Goal: Task Accomplishment & Management: Complete application form

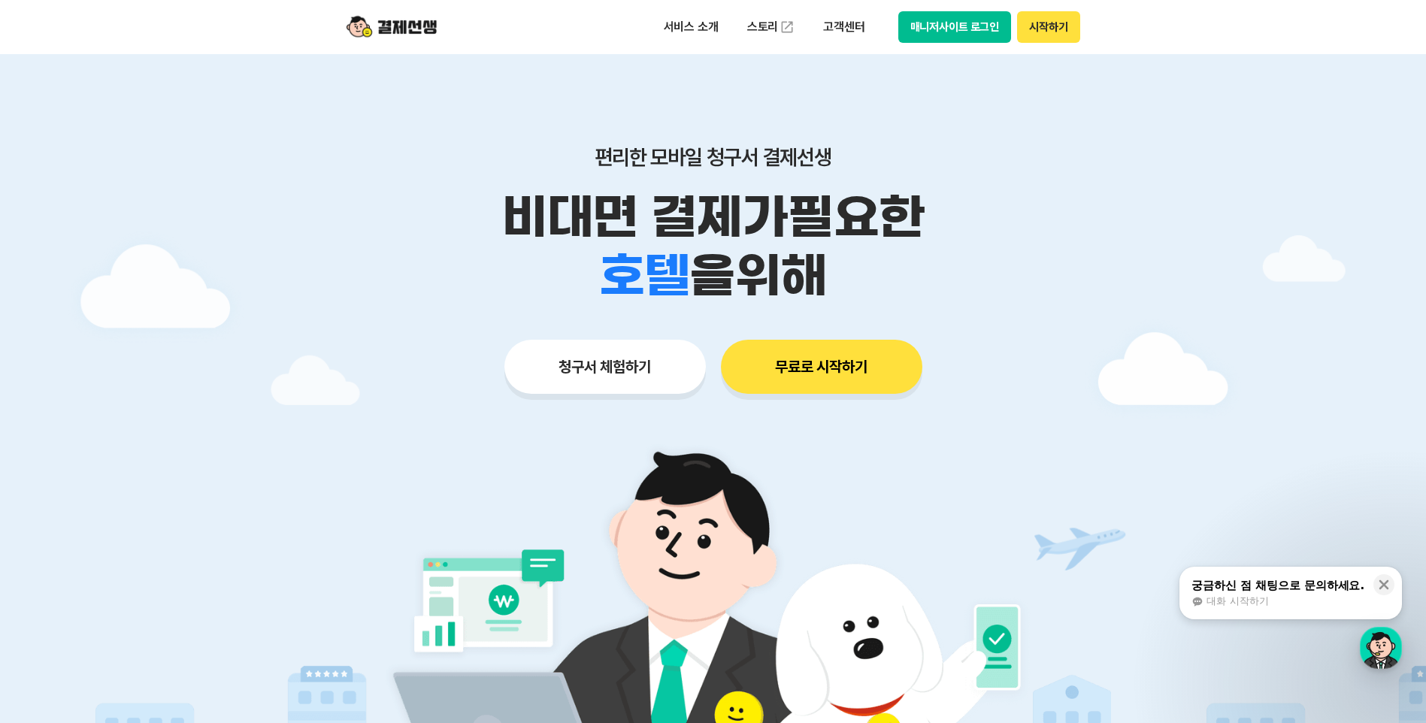
click at [594, 366] on button "청구서 체험하기" at bounding box center [604, 367] width 201 height 54
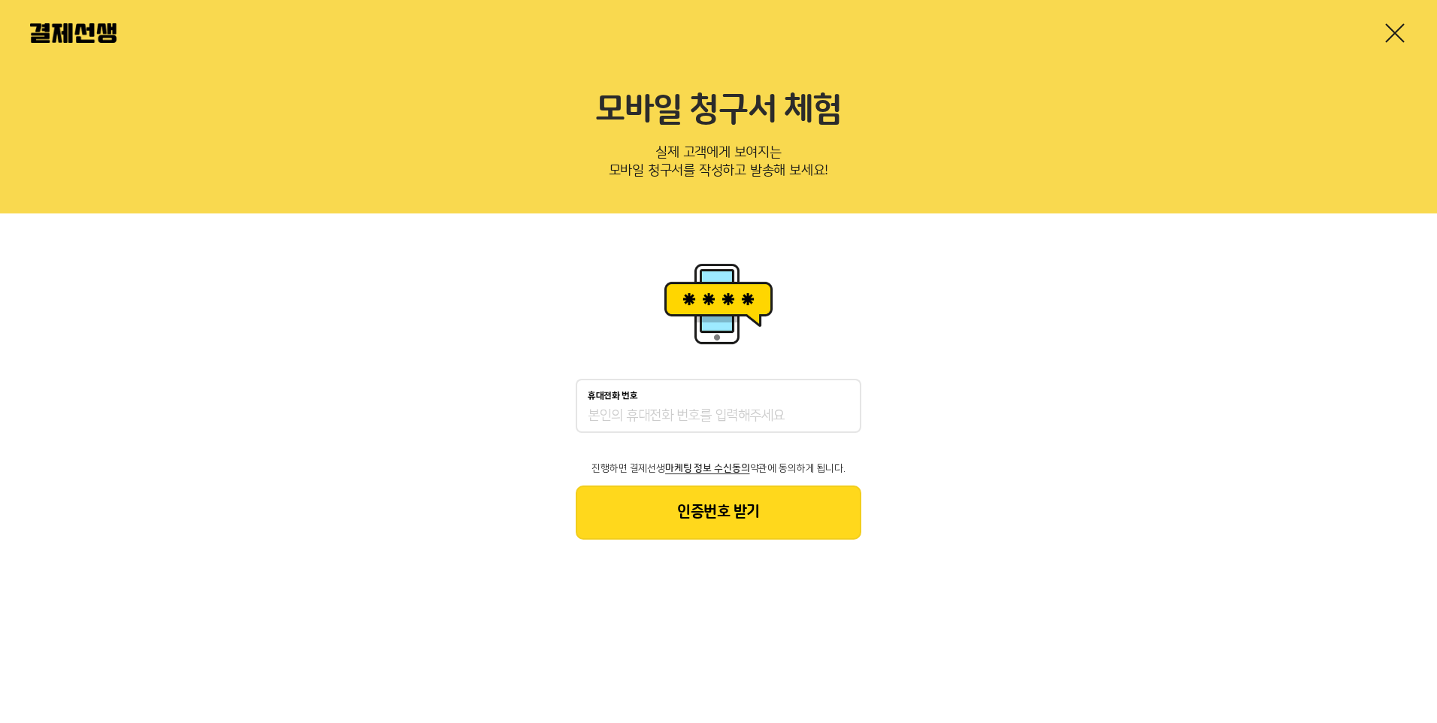
click at [250, 501] on div "휴대전화 번호 진행하면 결제선생 마케팅 정보 수신동의 약관에 동의하게 됩니다. 인증번호 받기" at bounding box center [718, 398] width 1437 height 371
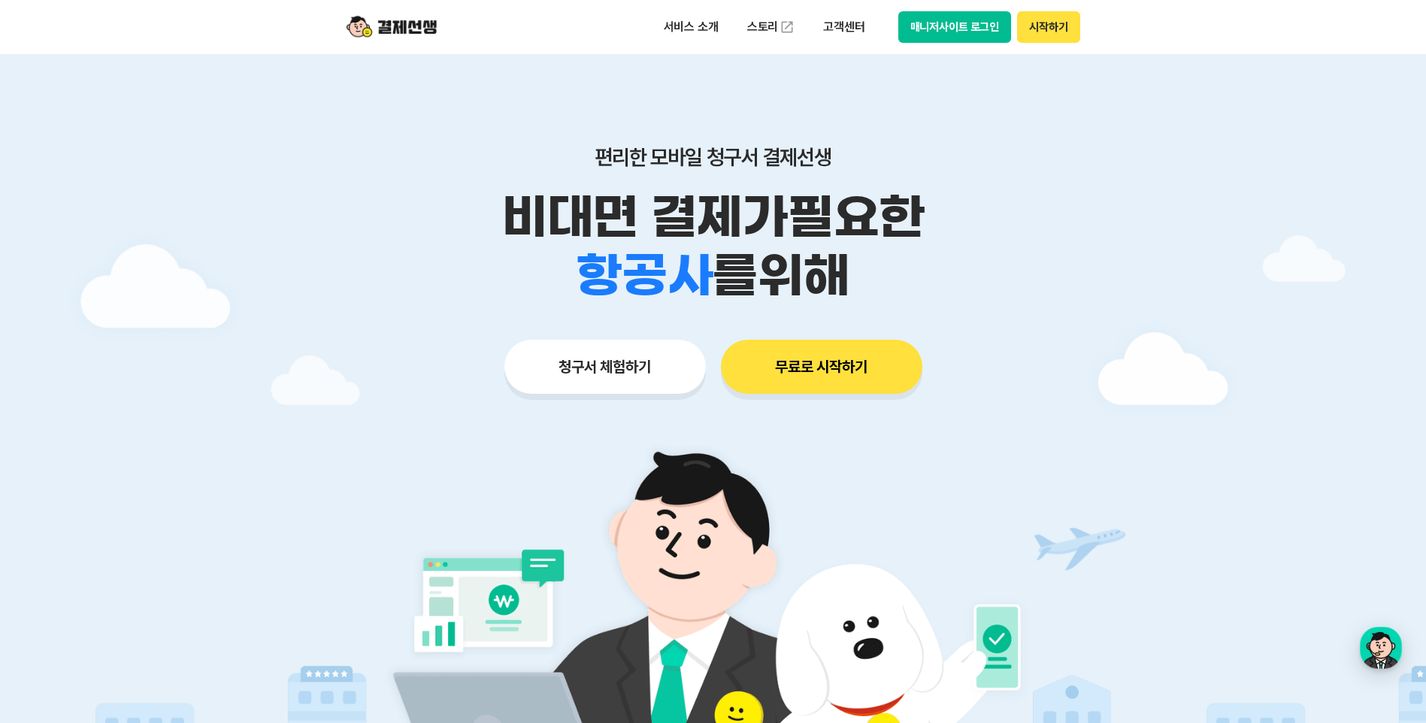
click at [806, 352] on button "무료로 시작하기" at bounding box center [821, 367] width 201 height 54
